Goal: Information Seeking & Learning: Learn about a topic

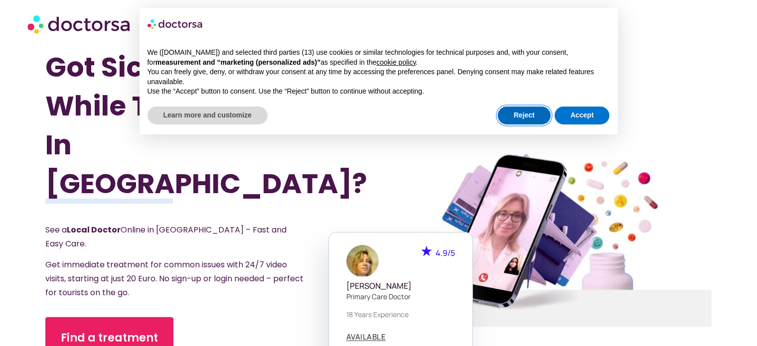
click at [517, 117] on button "Reject" at bounding box center [524, 116] width 53 height 18
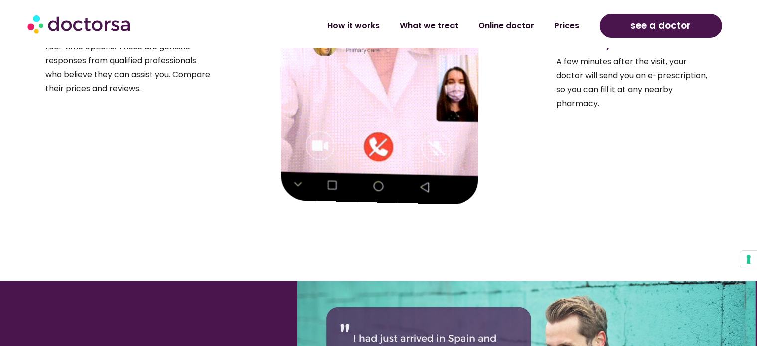
scroll to position [1745, 0]
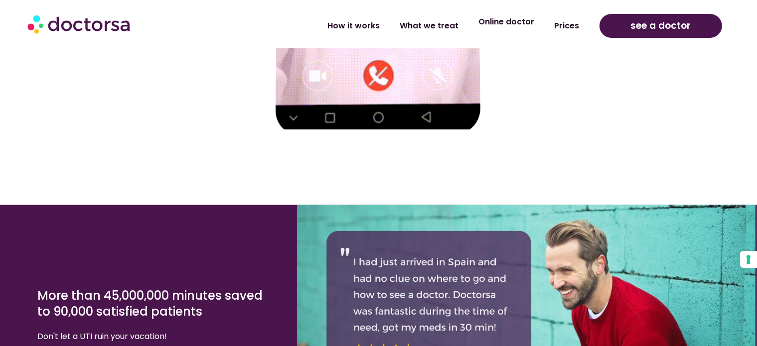
click at [520, 24] on link "Online doctor" at bounding box center [507, 21] width 76 height 23
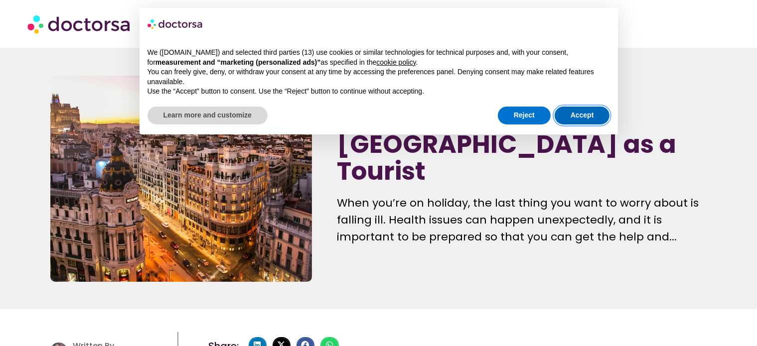
click at [579, 115] on button "Accept" at bounding box center [582, 116] width 55 height 18
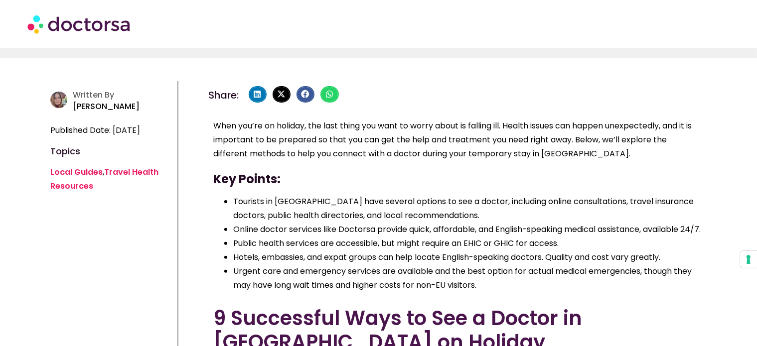
scroll to position [100, 0]
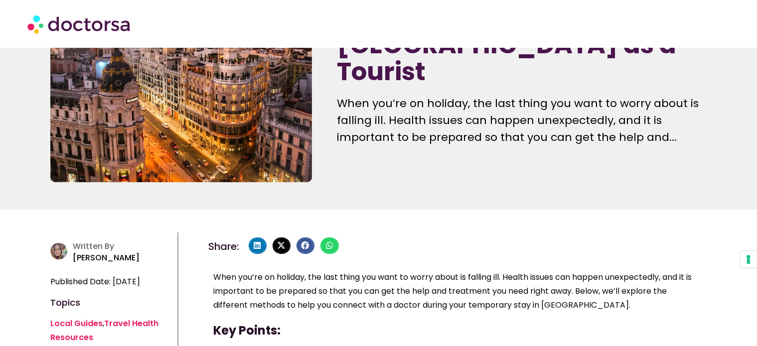
click at [97, 16] on img at bounding box center [79, 24] width 105 height 30
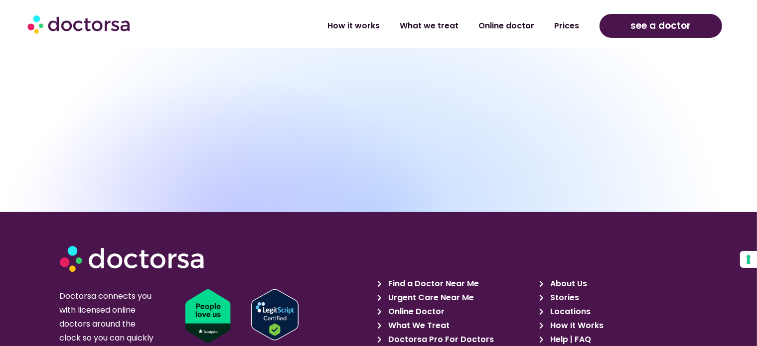
scroll to position [4188, 0]
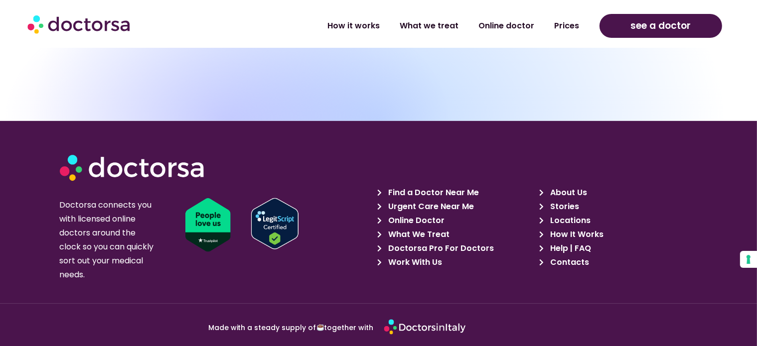
click at [417, 214] on span "Online Doctor" at bounding box center [415, 221] width 59 height 14
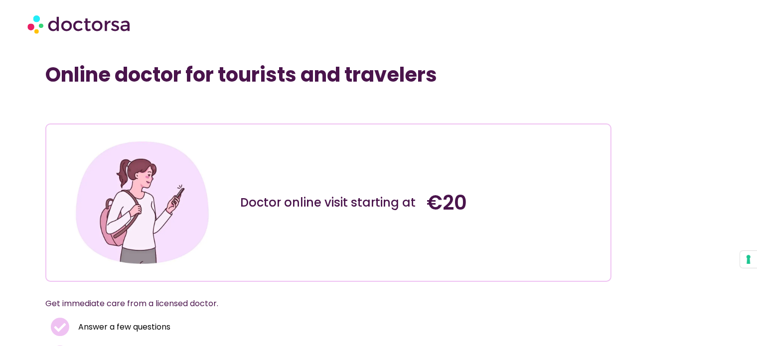
scroll to position [249, 0]
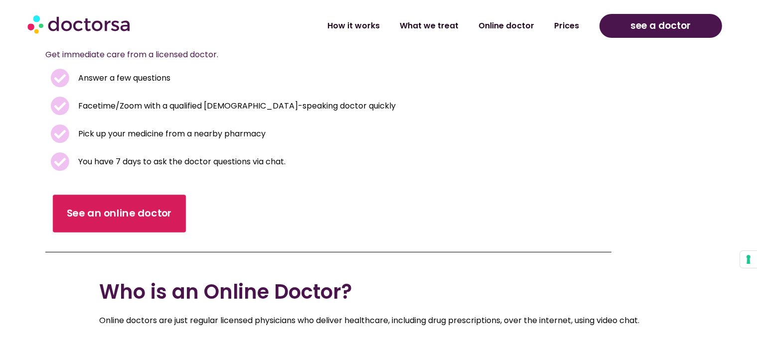
click at [127, 210] on span "See an online doctor" at bounding box center [120, 213] width 106 height 14
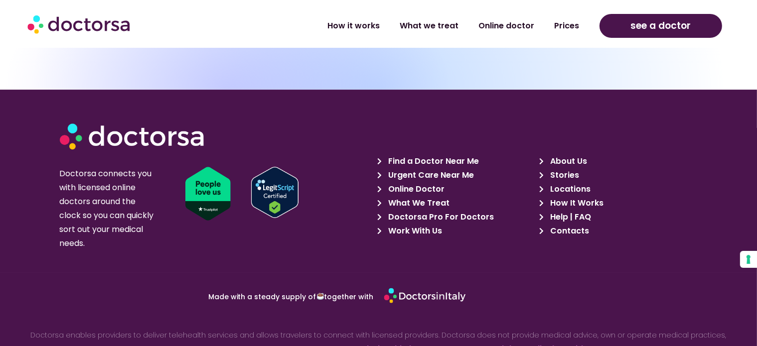
scroll to position [3402, 0]
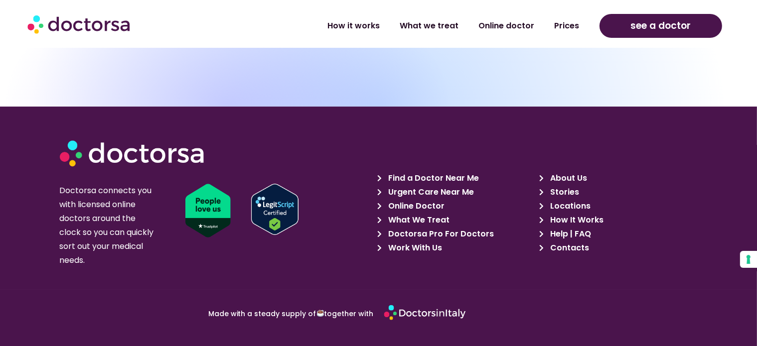
click at [567, 172] on span "About Us" at bounding box center [567, 179] width 39 height 14
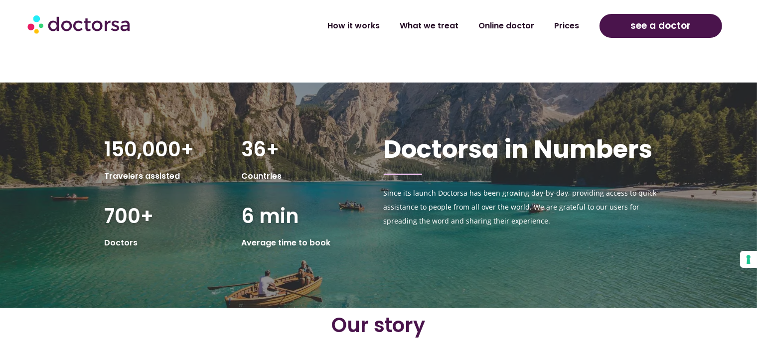
scroll to position [748, 0]
